Goal: Find specific page/section: Find specific page/section

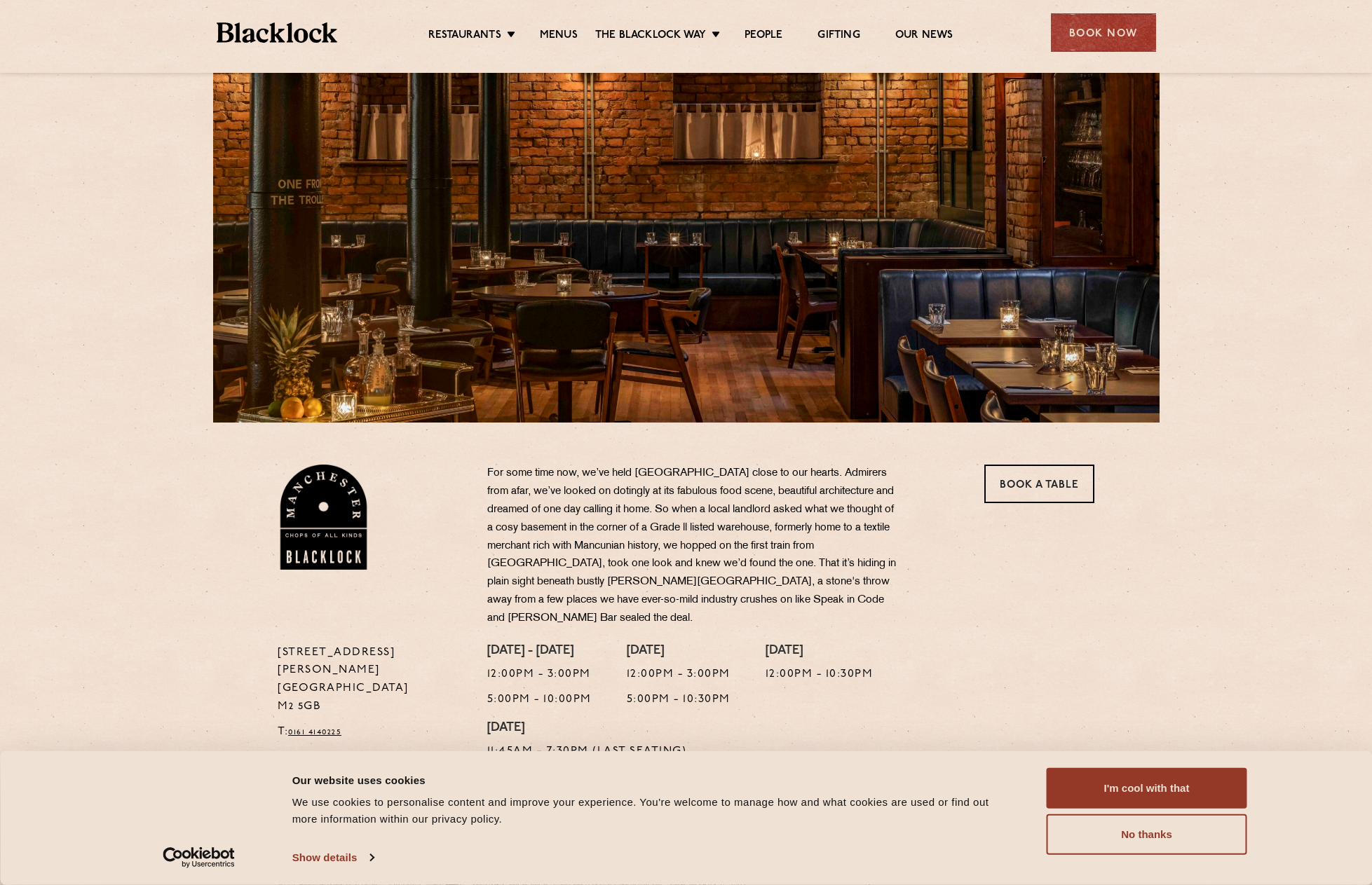
scroll to position [350, 0]
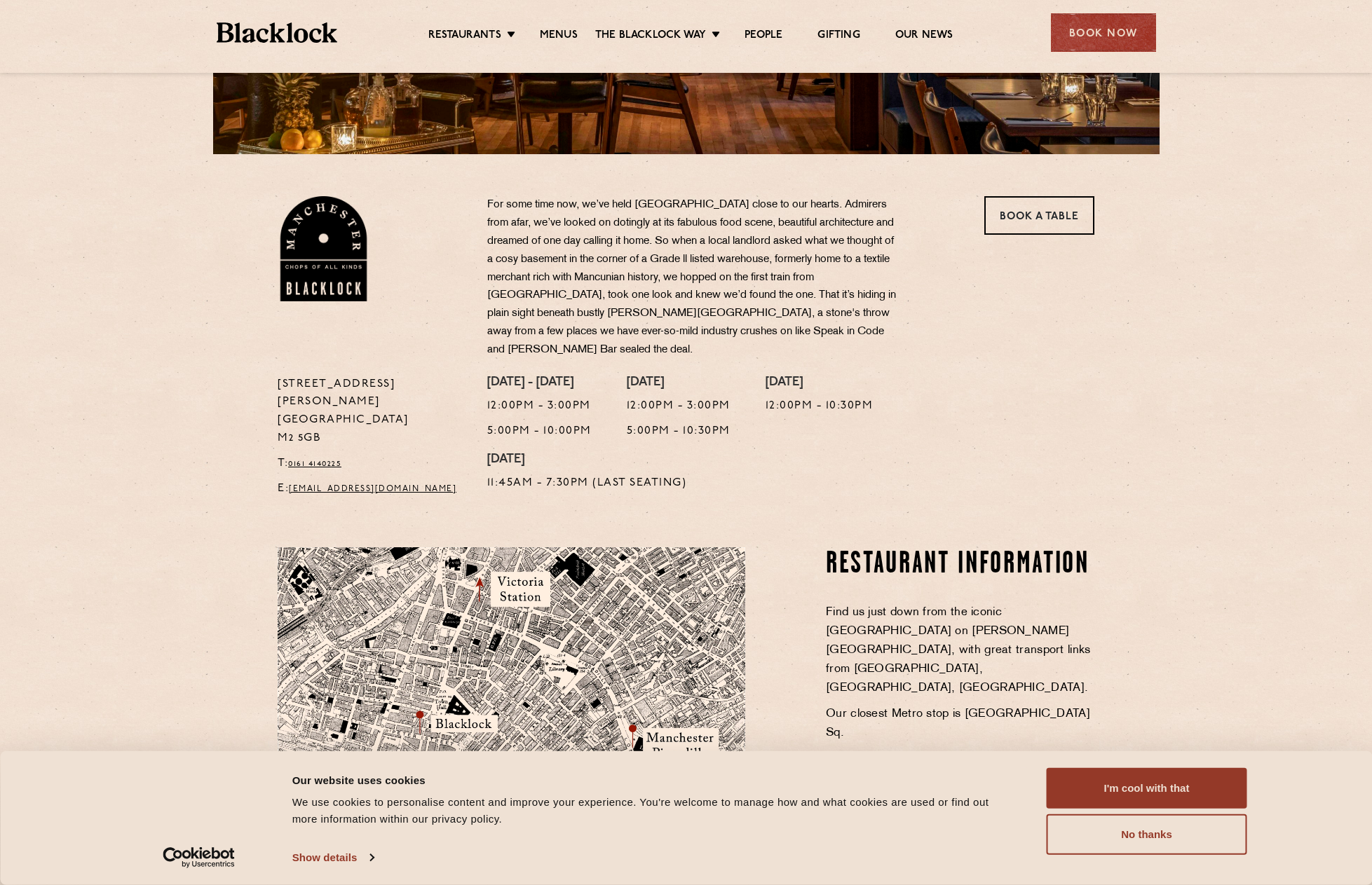
click at [562, 24] on ul "Restaurants [GEOGRAPHIC_DATA] [GEOGRAPHIC_DATA] [GEOGRAPHIC_DATA] [GEOGRAPHIC_D…" at bounding box center [690, 32] width 706 height 23
click at [561, 31] on link "Menus" at bounding box center [558, 36] width 37 height 16
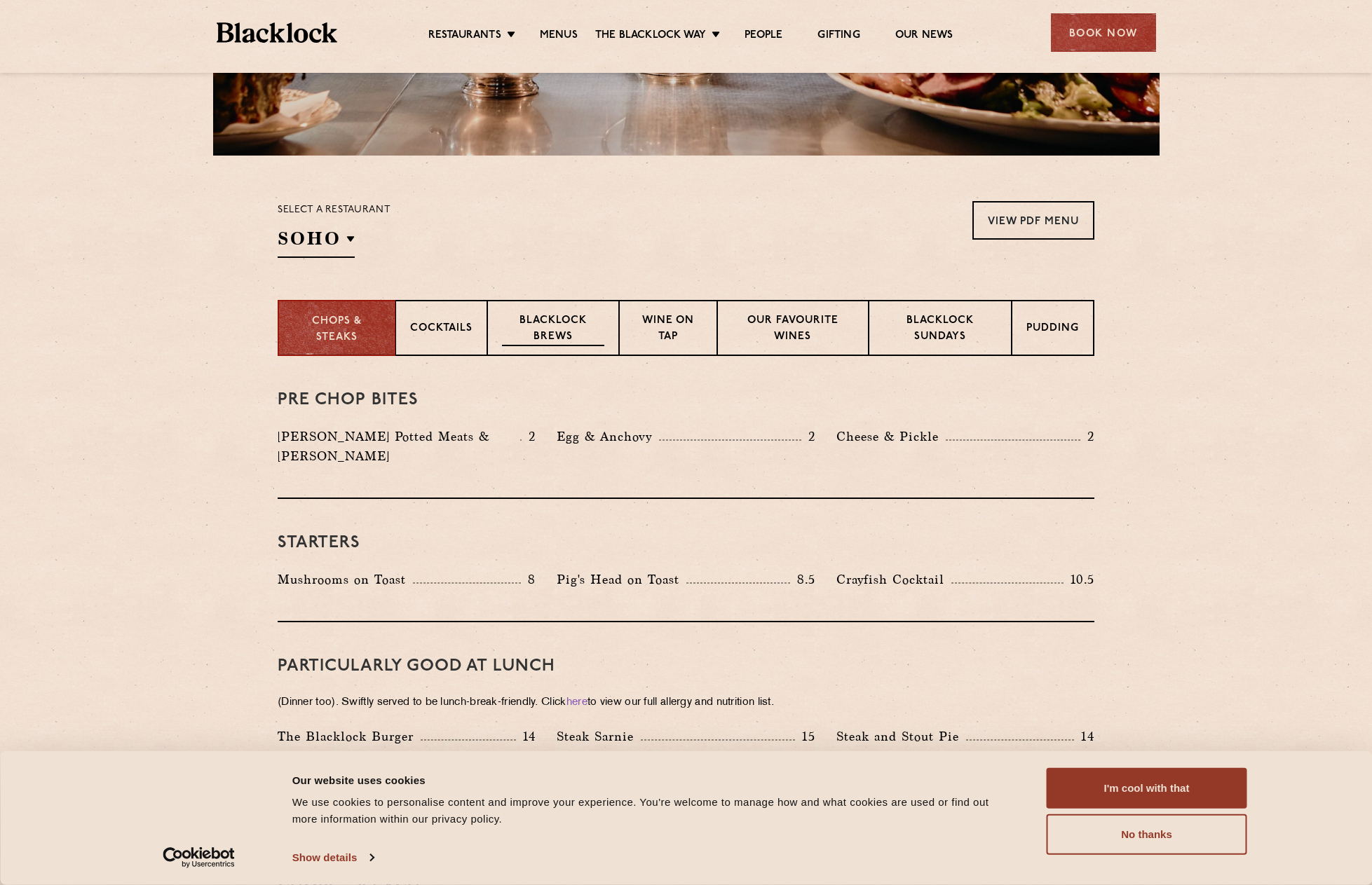
scroll to position [350, 0]
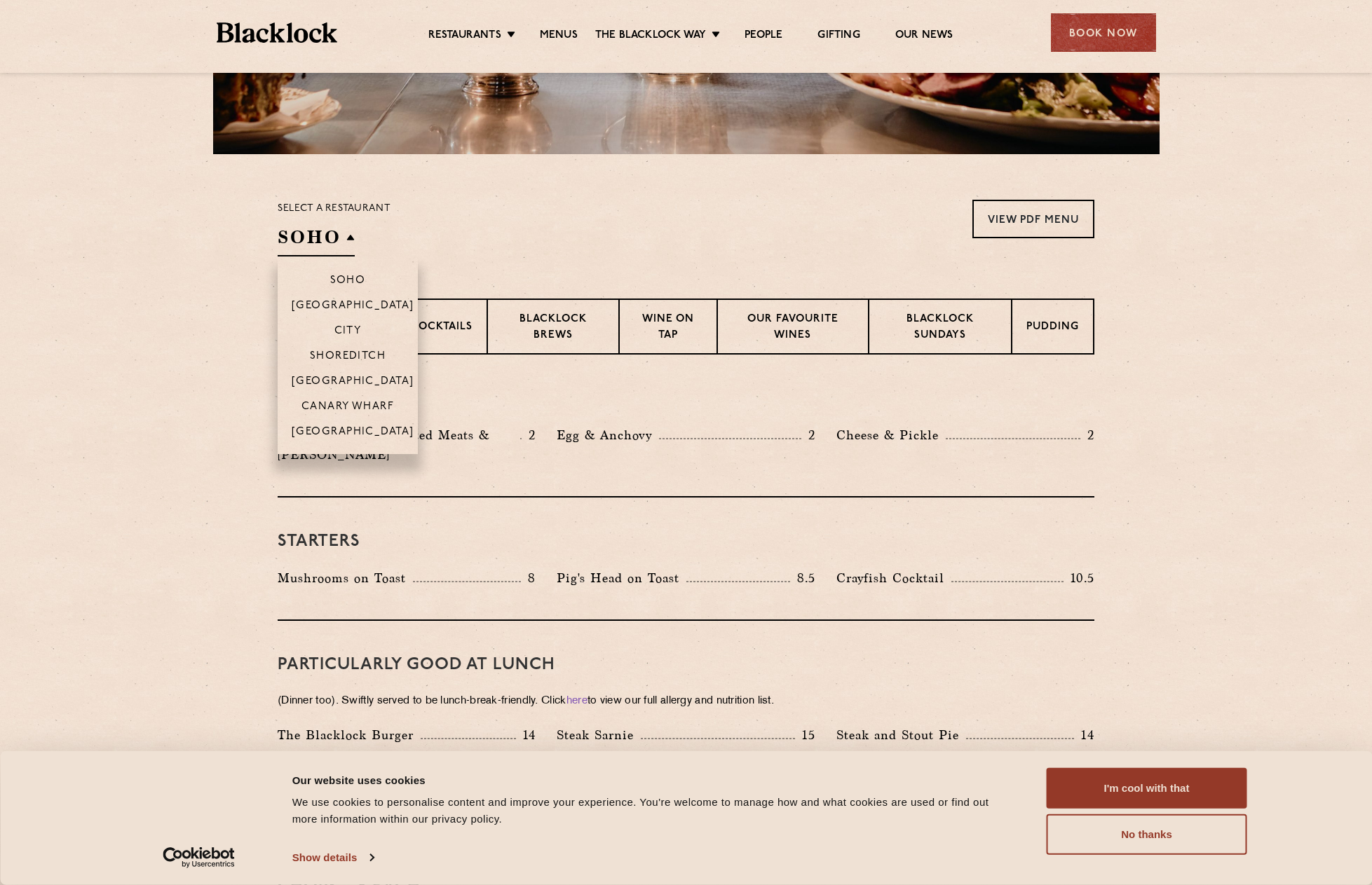
click at [343, 232] on h2 "SOHO" at bounding box center [316, 241] width 77 height 32
click at [318, 432] on p "[GEOGRAPHIC_DATA]" at bounding box center [352, 433] width 123 height 14
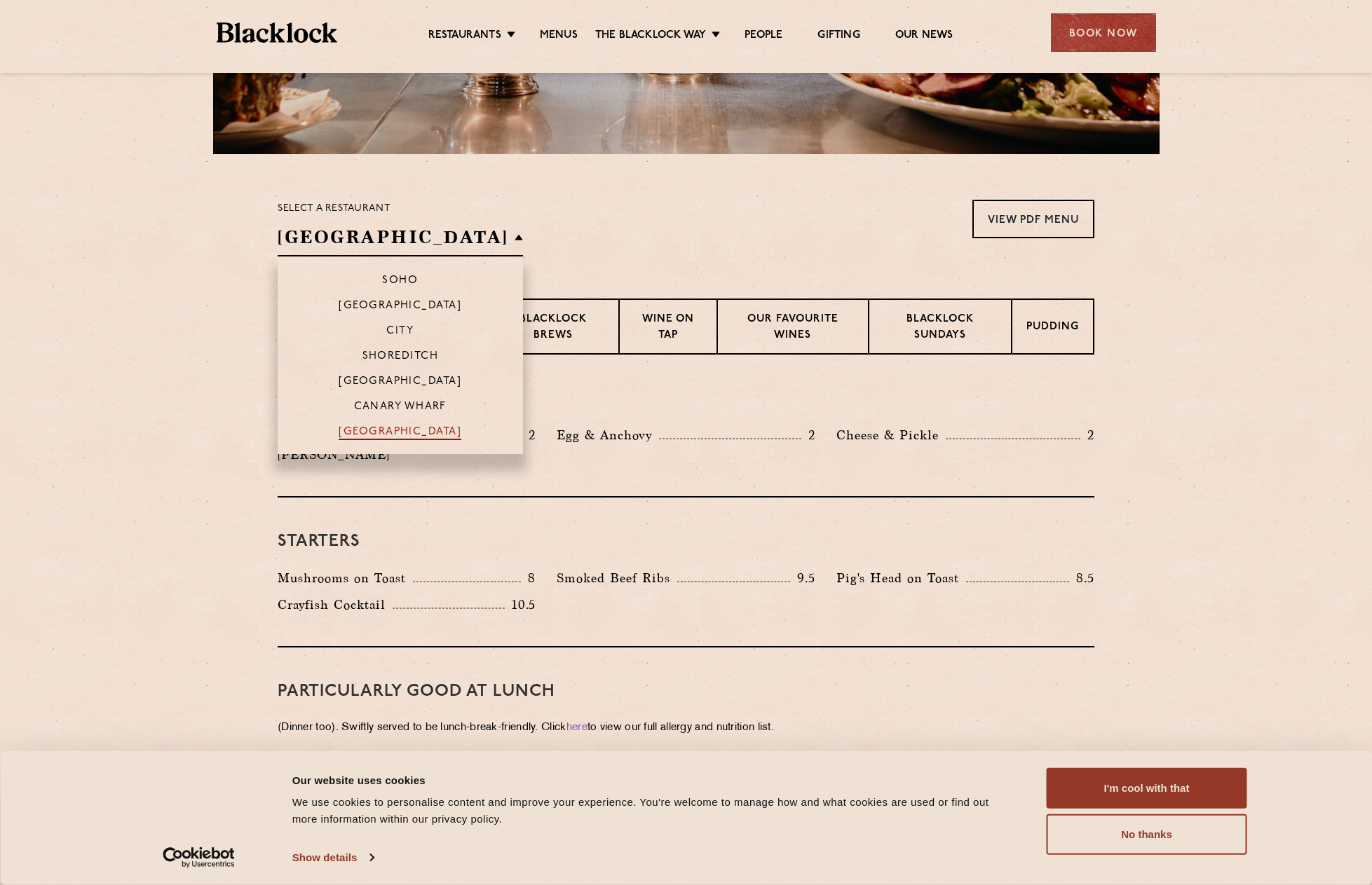
click at [349, 429] on p "[GEOGRAPHIC_DATA]" at bounding box center [400, 433] width 123 height 14
click at [348, 429] on p "[GEOGRAPHIC_DATA]" at bounding box center [400, 433] width 123 height 14
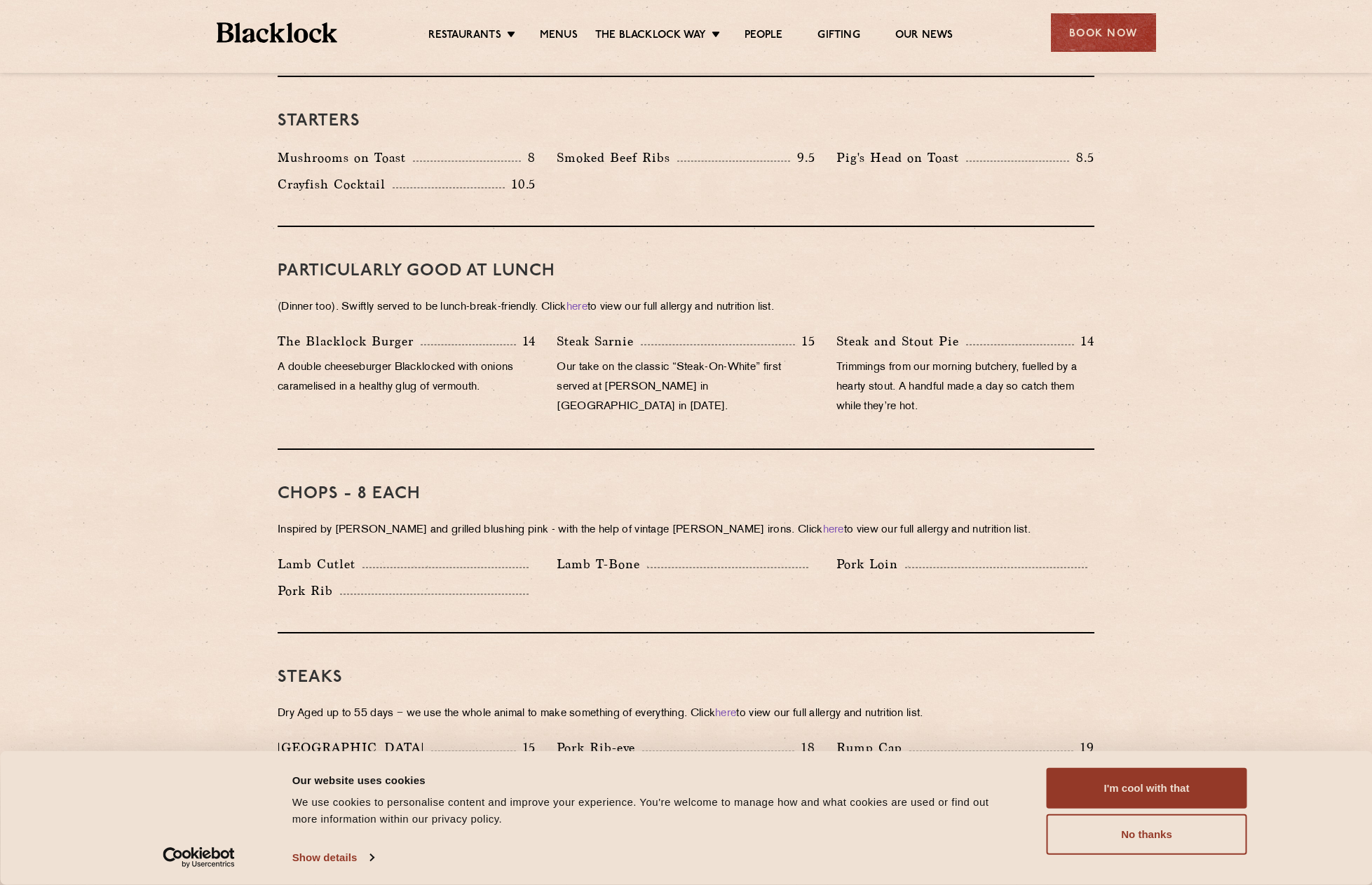
scroll to position [490, 0]
